Goal: Task Accomplishment & Management: Manage account settings

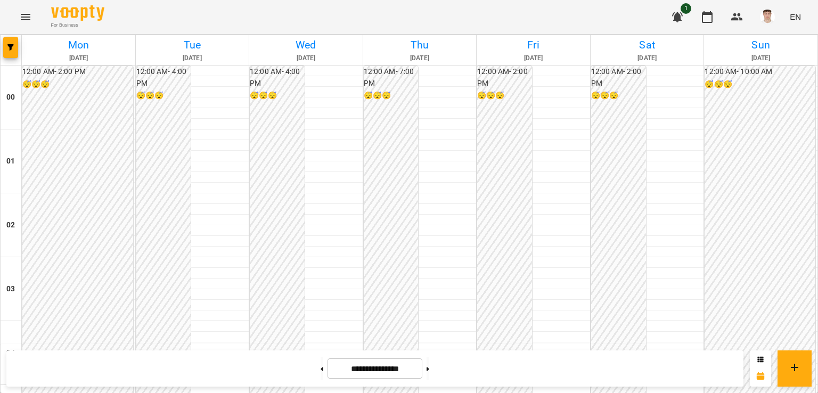
scroll to position [852, 0]
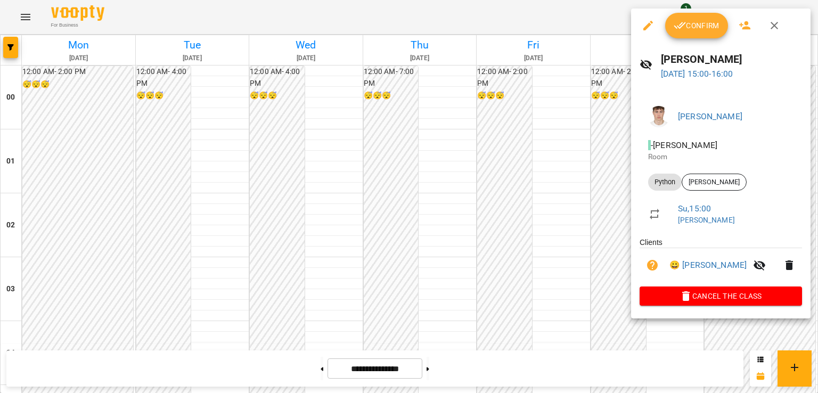
click at [691, 26] on span "Confirm" at bounding box center [696, 25] width 46 height 13
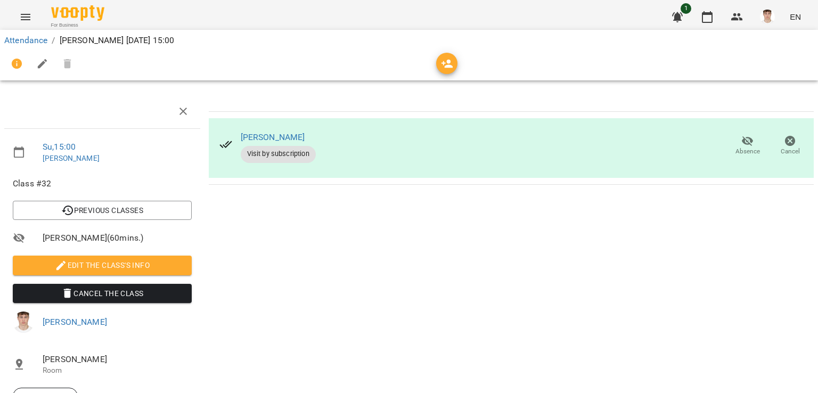
click at [82, 270] on span "Edit the class's Info" at bounding box center [102, 265] width 162 height 13
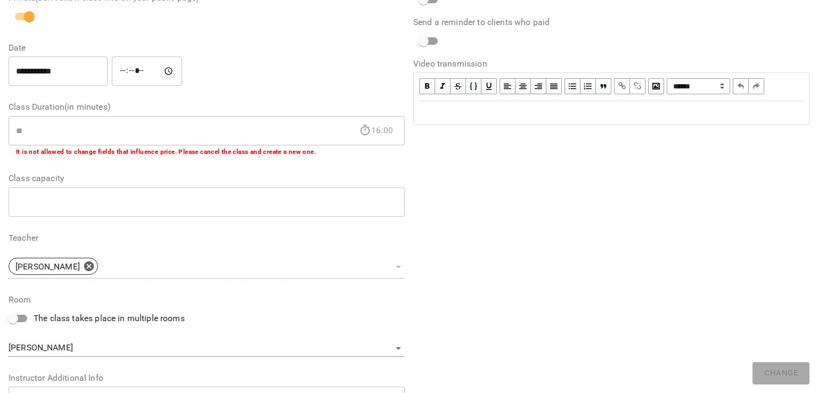
scroll to position [260, 0]
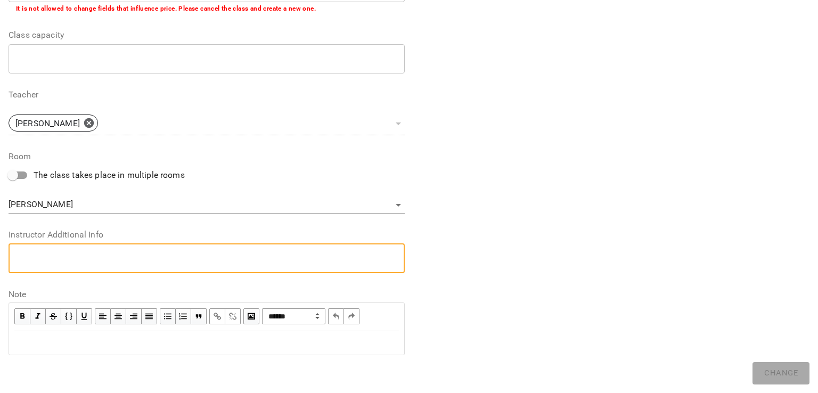
click at [87, 255] on textarea at bounding box center [206, 258] width 381 height 10
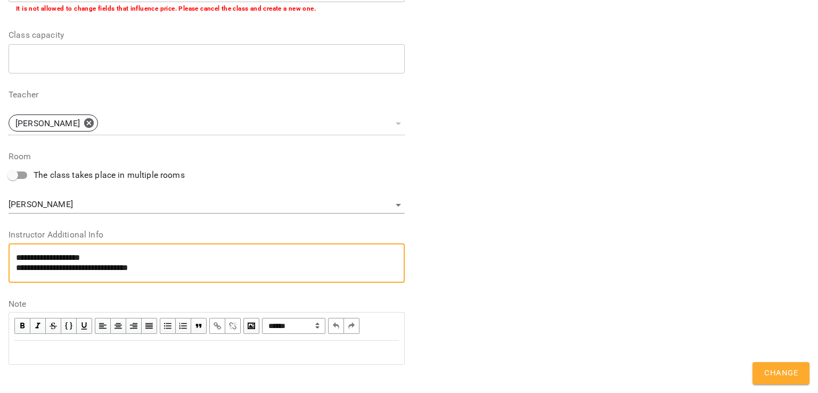
type textarea "**********"
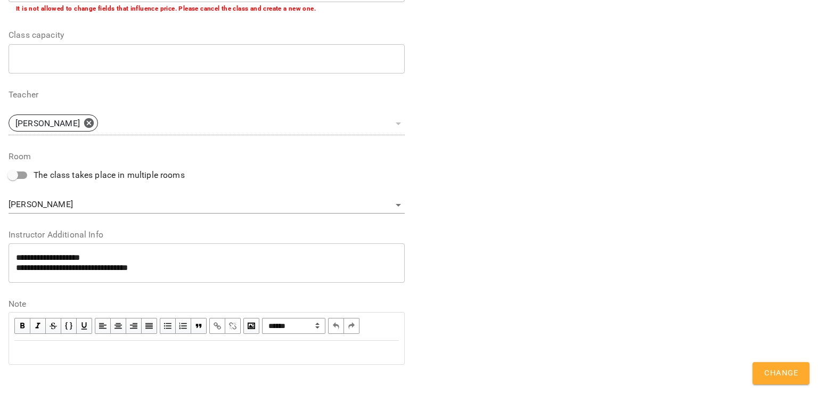
click at [787, 369] on span "Change" at bounding box center [781, 373] width 34 height 14
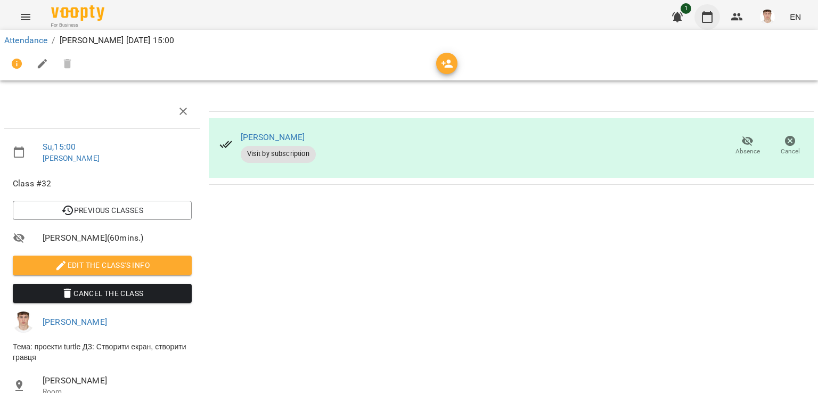
click at [704, 9] on button "button" at bounding box center [707, 17] width 26 height 26
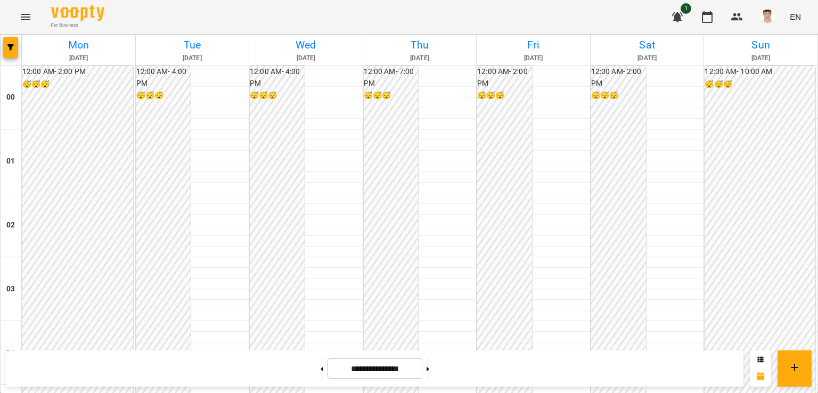
scroll to position [987, 0]
click at [429, 376] on button at bounding box center [427, 368] width 3 height 23
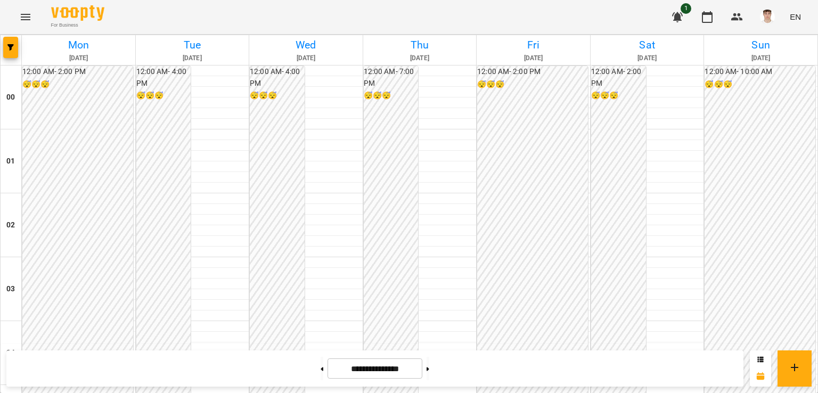
scroll to position [828, 0]
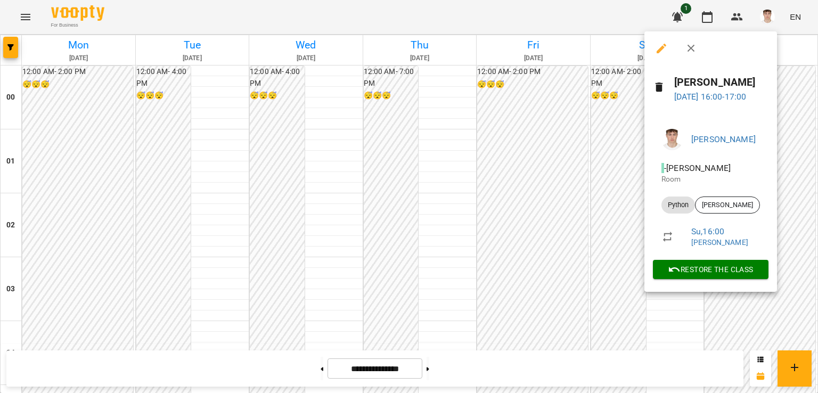
click at [582, 253] on div at bounding box center [409, 196] width 818 height 393
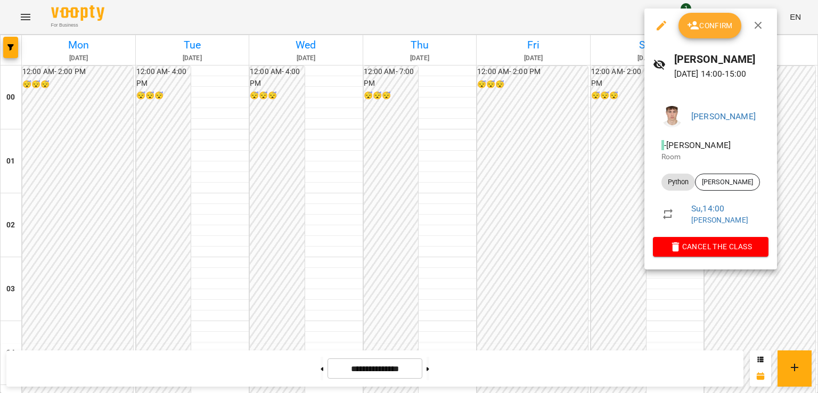
click at [556, 200] on div at bounding box center [409, 196] width 818 height 393
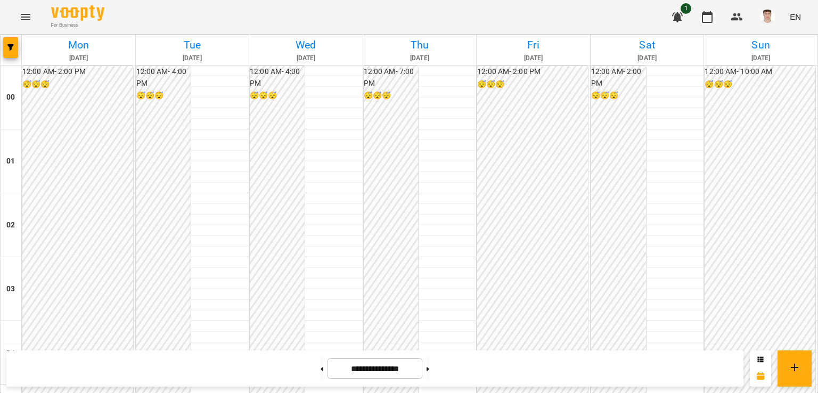
scroll to position [1041, 0]
click at [320, 367] on icon at bounding box center [321, 369] width 3 height 4
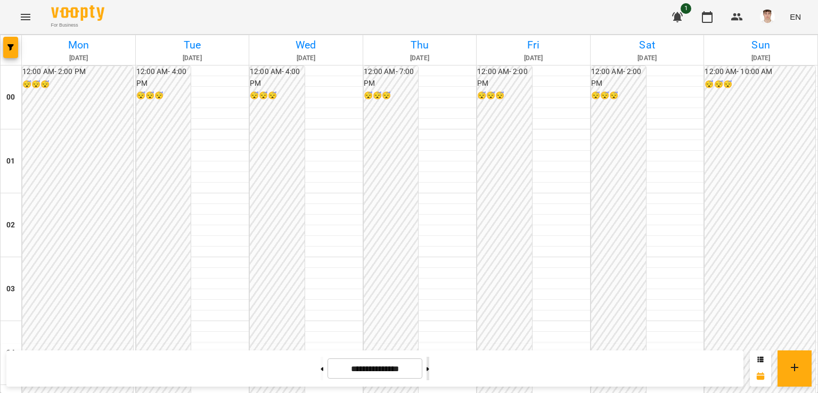
click at [429, 360] on button at bounding box center [427, 368] width 3 height 23
type input "**********"
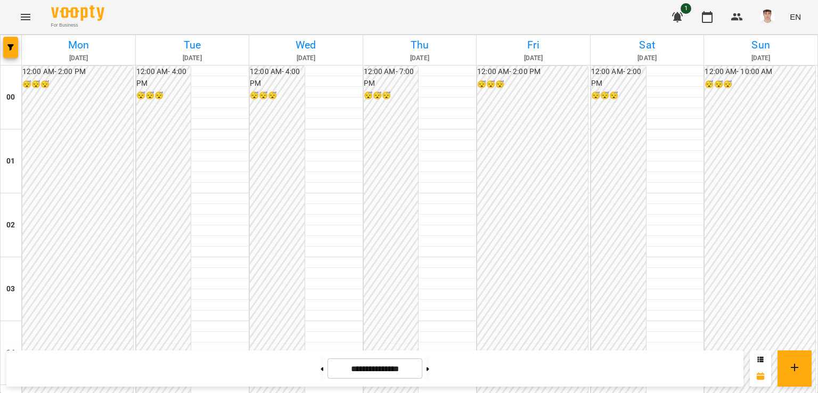
scroll to position [1147, 0]
